Goal: Information Seeking & Learning: Learn about a topic

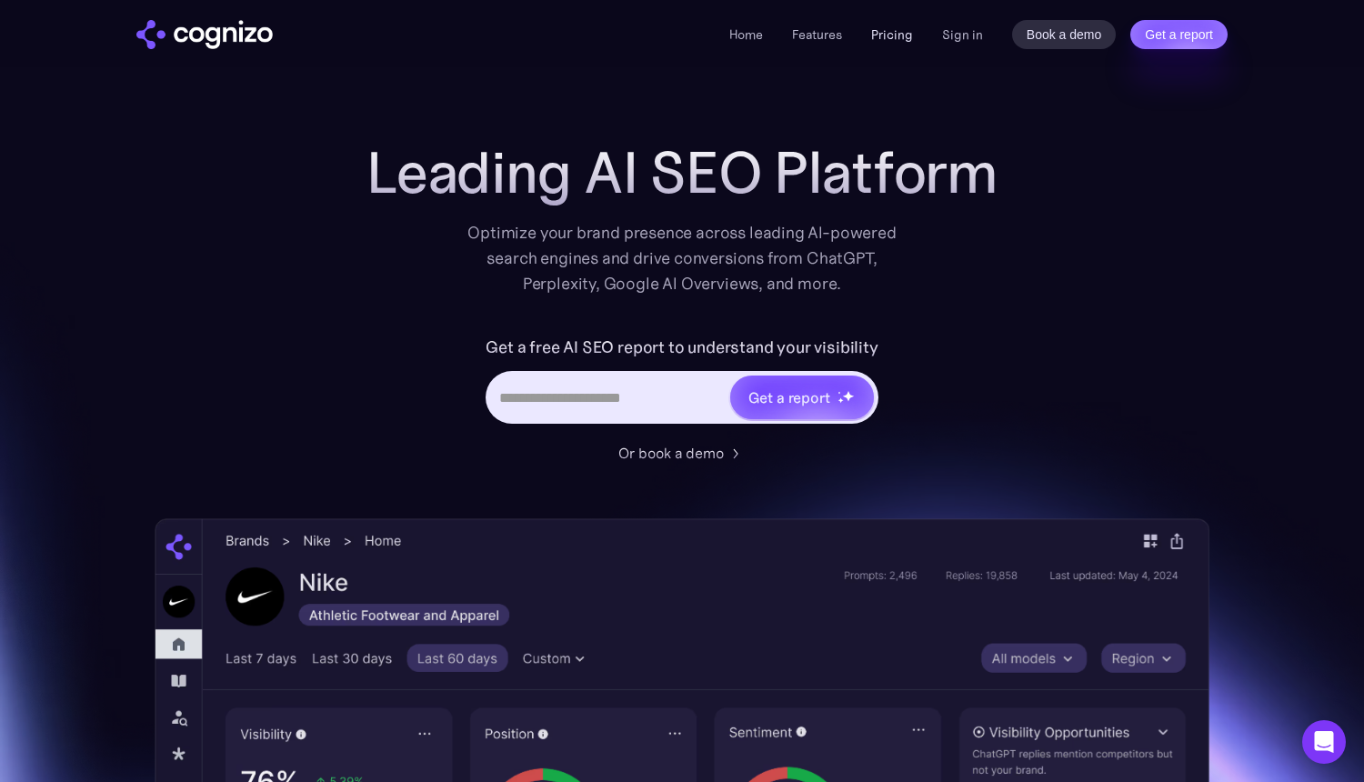
click at [879, 39] on link "Pricing" at bounding box center [892, 34] width 42 height 16
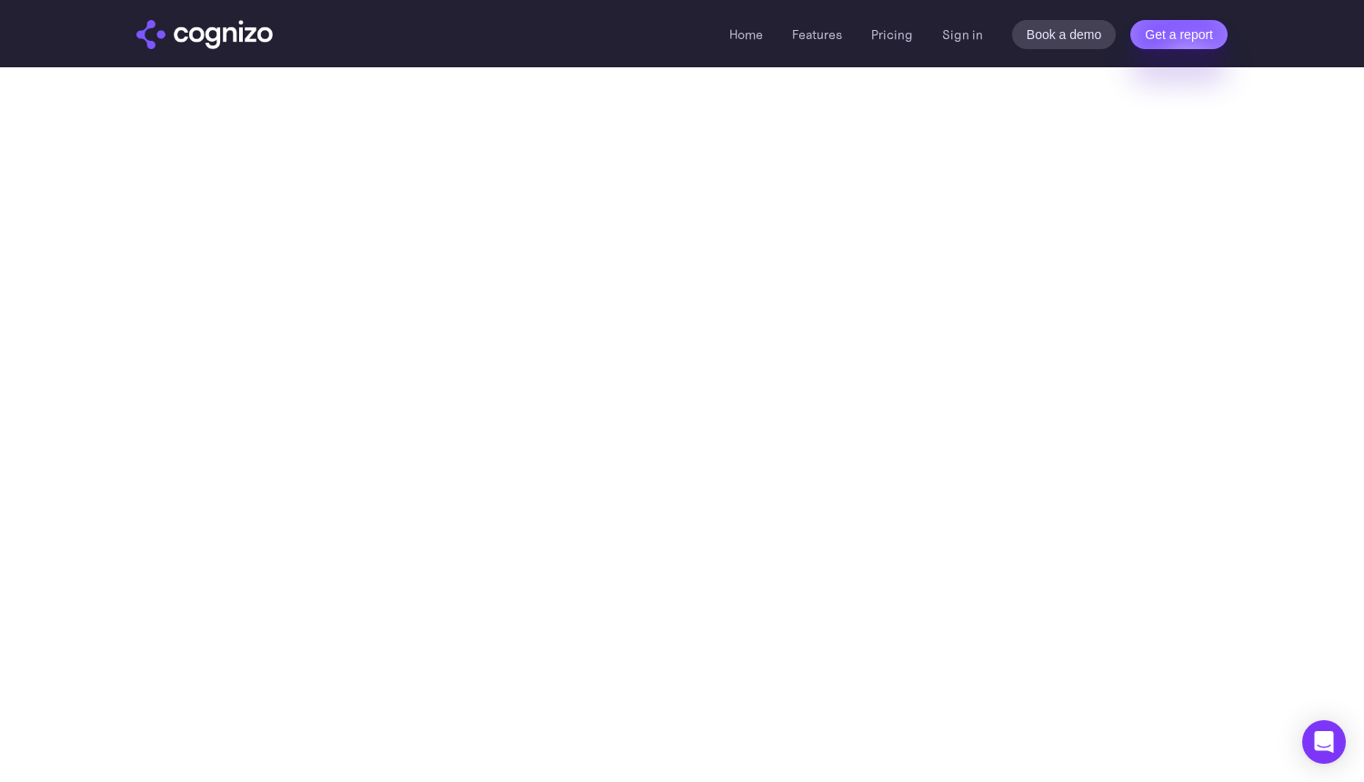
click at [782, 37] on ul "Home Features Pricing Book a demo Get a report" at bounding box center [821, 35] width 184 height 22
click at [742, 32] on link "Home" at bounding box center [746, 34] width 34 height 16
